Goal: Task Accomplishment & Management: Manage account settings

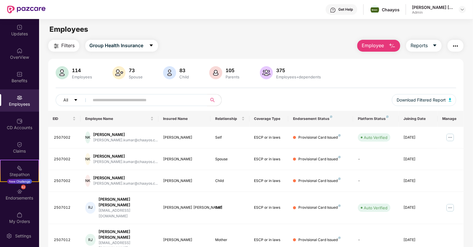
click at [115, 103] on input "text" at bounding box center [146, 99] width 106 height 9
type input "*"
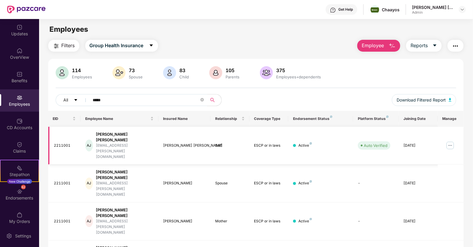
type input "****"
click at [450, 140] on img at bounding box center [450, 144] width 9 height 9
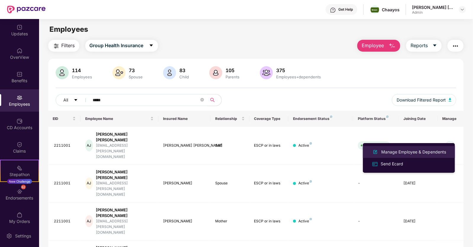
click at [403, 152] on div "Manage Employee & Dependents" at bounding box center [413, 151] width 67 height 7
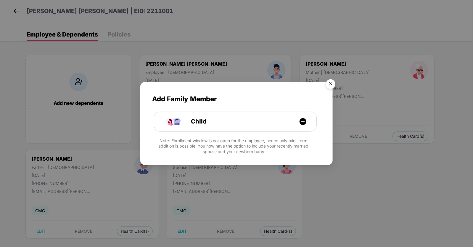
click at [329, 84] on img "Close" at bounding box center [331, 84] width 17 height 17
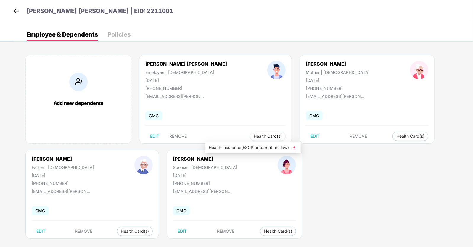
click at [254, 135] on span "Health Card(s)" at bounding box center [268, 136] width 28 height 3
click at [296, 145] on img at bounding box center [295, 148] width 6 height 6
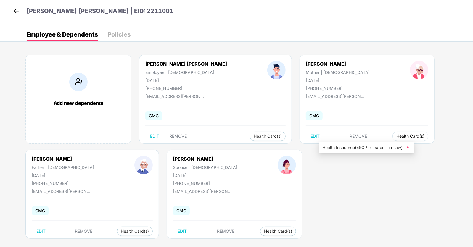
click at [397, 135] on span "Health Card(s)" at bounding box center [411, 136] width 28 height 3
click at [408, 148] on img at bounding box center [408, 148] width 6 height 6
click at [121, 231] on span "Health Card(s)" at bounding box center [135, 230] width 28 height 3
click at [179, 243] on img at bounding box center [178, 242] width 6 height 6
